Goal: Find specific page/section

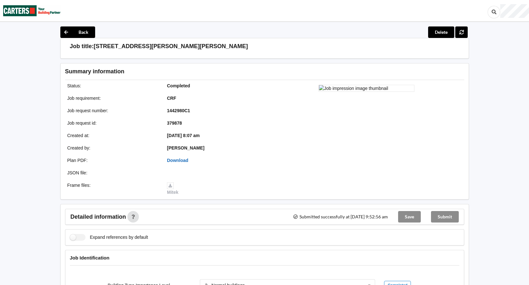
click at [186, 161] on link "Download" at bounding box center [177, 160] width 21 height 5
click at [78, 32] on button "Back" at bounding box center [77, 32] width 35 height 11
click at [83, 32] on button "Back" at bounding box center [77, 32] width 35 height 11
click at [30, 11] on img at bounding box center [31, 10] width 57 height 21
